Goal: Task Accomplishment & Management: Manage account settings

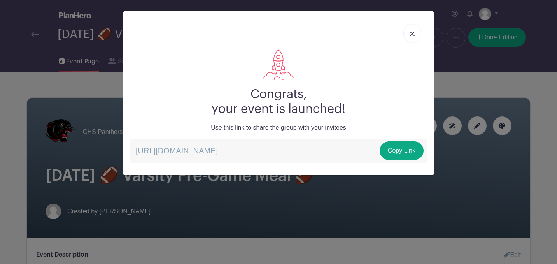
click at [414, 33] on img at bounding box center [412, 33] width 5 height 5
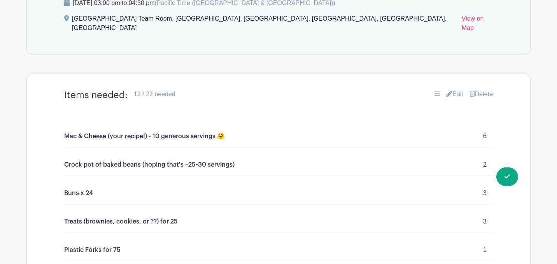
scroll to position [534, 0]
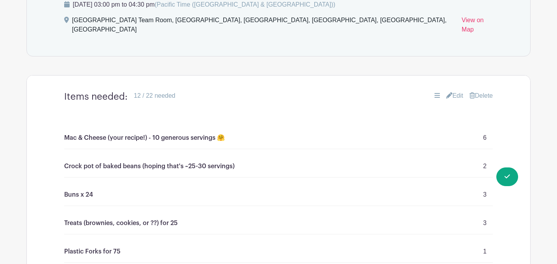
click at [454, 94] on link "Edit" at bounding box center [454, 95] width 17 height 9
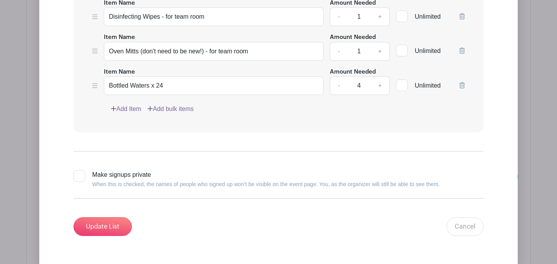
scroll to position [1000, 0]
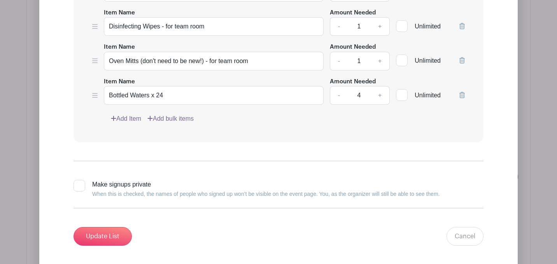
click at [136, 118] on link "Add Item" at bounding box center [126, 118] width 30 height 9
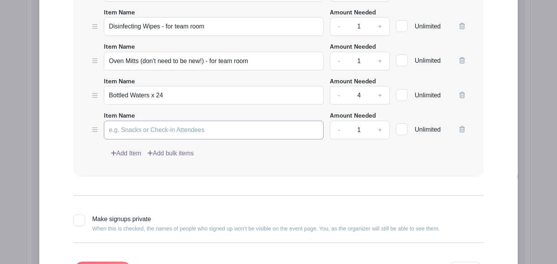
click at [141, 132] on input "Item Name" at bounding box center [214, 129] width 220 height 19
type input "BBQ Sauce x 24 oz"
click at [376, 129] on link "+" at bounding box center [379, 129] width 19 height 19
type input "2"
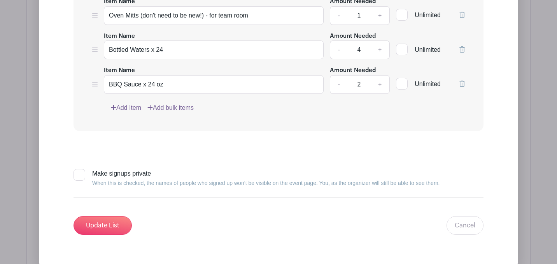
scroll to position [1052, 0]
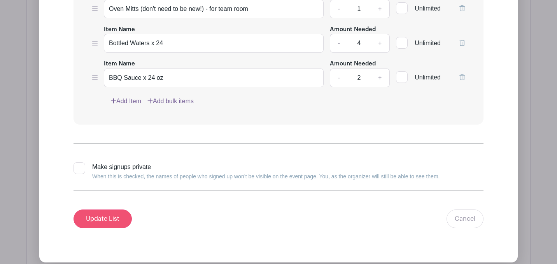
click at [105, 216] on input "Update List" at bounding box center [102, 218] width 58 height 19
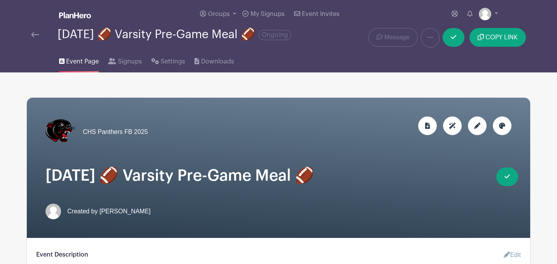
scroll to position [0, 0]
click at [120, 64] on span "Signups" at bounding box center [130, 61] width 24 height 9
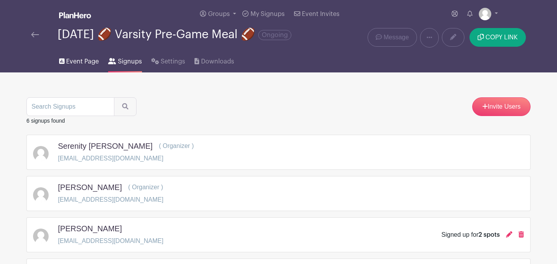
click at [77, 63] on link "Event Page" at bounding box center [79, 59] width 40 height 25
